Goal: Information Seeking & Learning: Learn about a topic

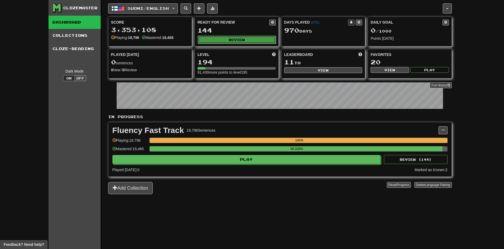
click at [241, 36] on button "Review" at bounding box center [237, 40] width 78 height 8
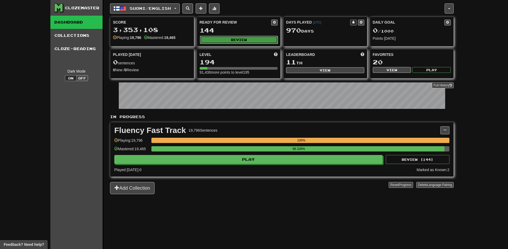
select select "********"
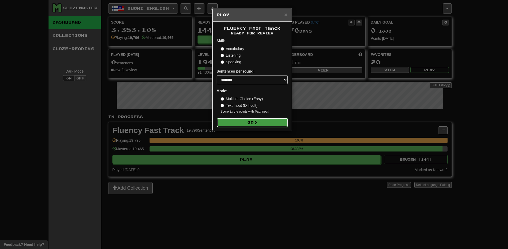
click at [254, 120] on button "Go" at bounding box center [252, 122] width 71 height 9
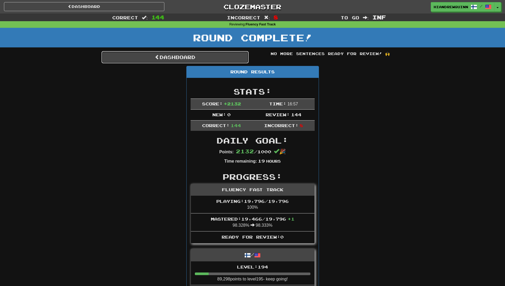
click at [204, 58] on link "Dashboard" at bounding box center [175, 57] width 147 height 12
